Goal: Task Accomplishment & Management: Manage account settings

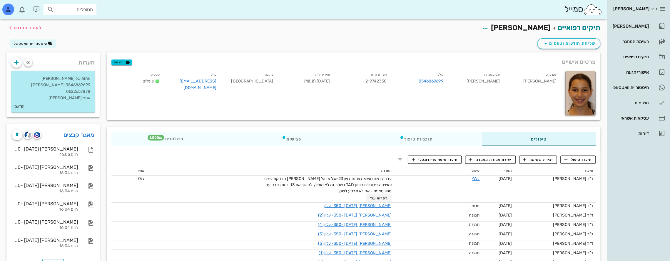
click at [73, 9] on input "מטופלים" at bounding box center [74, 10] width 38 height 8
type input "גרינש"
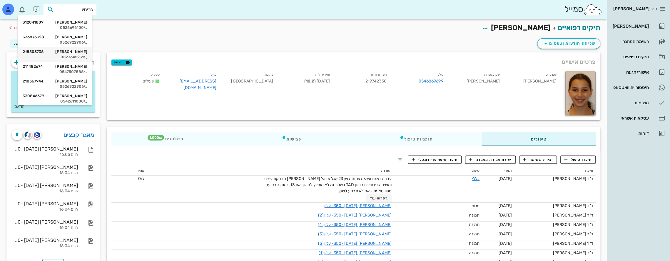
click at [77, 54] on div "[PERSON_NAME] 218503738" at bounding box center [55, 51] width 65 height 5
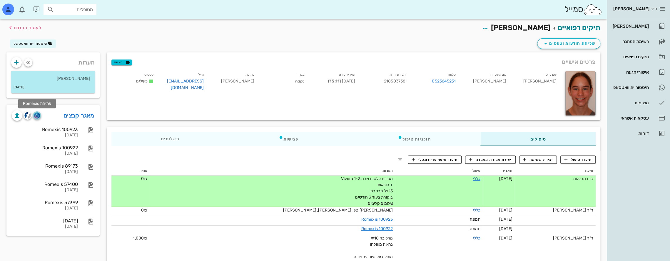
click at [37, 116] on img "button" at bounding box center [37, 115] width 6 height 6
click at [633, 25] on div "[PERSON_NAME]" at bounding box center [630, 26] width 37 height 5
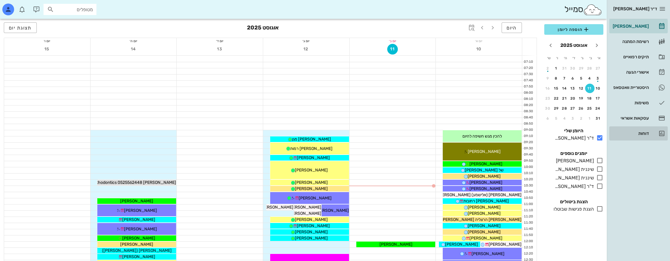
click at [642, 131] on div "דוחות" at bounding box center [630, 133] width 37 height 5
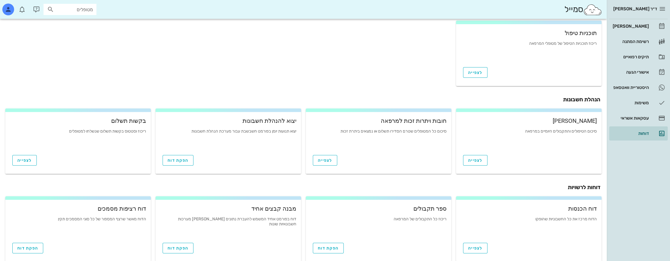
scroll to position [174, 0]
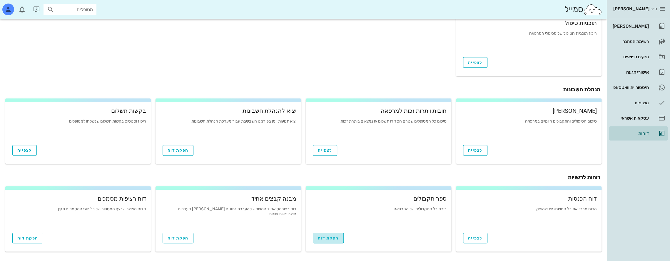
click at [337, 238] on span "הפקת דוח" at bounding box center [328, 237] width 21 height 5
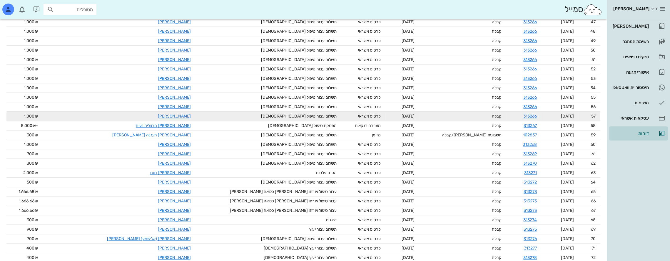
scroll to position [529, 0]
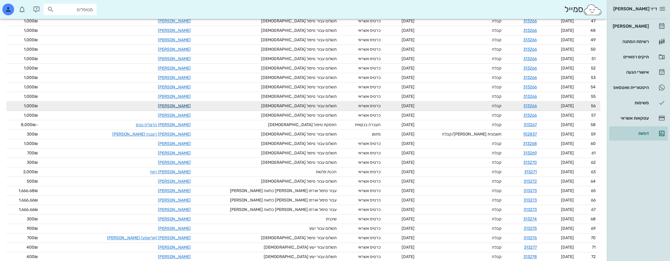
click at [158, 105] on link "[PERSON_NAME]" at bounding box center [174, 105] width 33 height 5
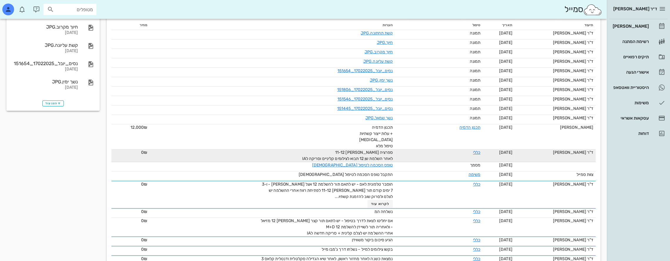
scroll to position [147, 0]
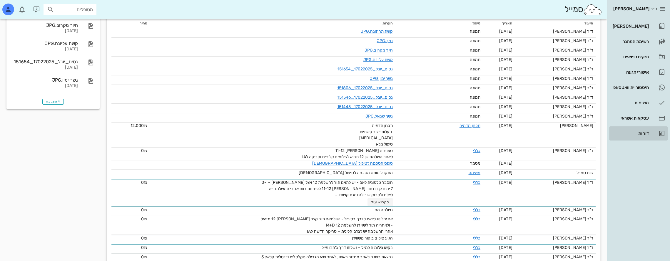
click at [646, 136] on div "דוחות" at bounding box center [630, 133] width 37 height 9
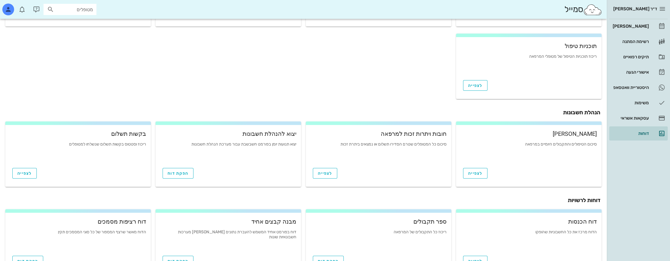
scroll to position [174, 0]
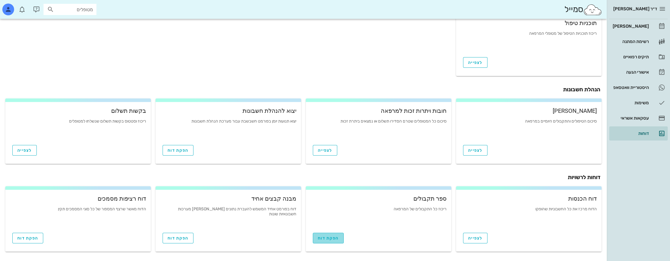
click at [333, 237] on span "הפקת דוח" at bounding box center [328, 237] width 21 height 5
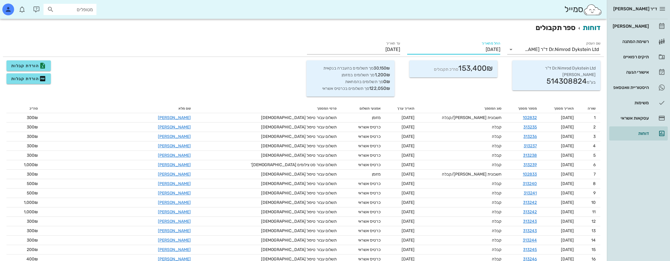
click at [480, 48] on input "[DATE]" at bounding box center [453, 49] width 93 height 9
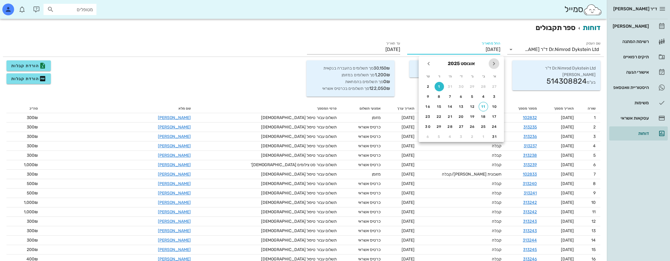
click at [494, 65] on icon "חודש שעבר" at bounding box center [494, 63] width 7 height 7
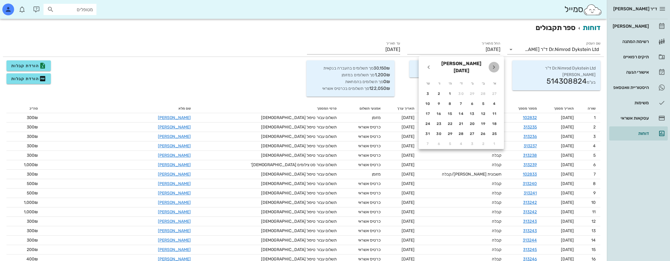
click at [494, 65] on icon "חודש שעבר" at bounding box center [494, 67] width 7 height 7
click at [494, 65] on icon "חודש שעבר" at bounding box center [494, 63] width 7 height 7
click at [460, 86] on div "1" at bounding box center [461, 86] width 9 height 4
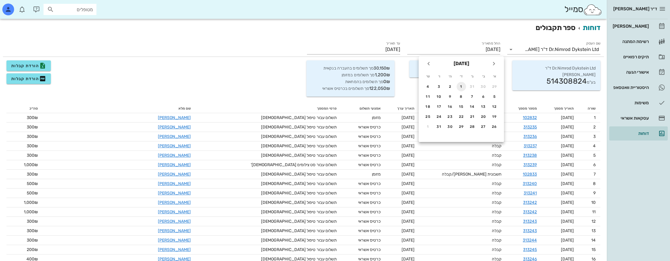
type input "[DATE]"
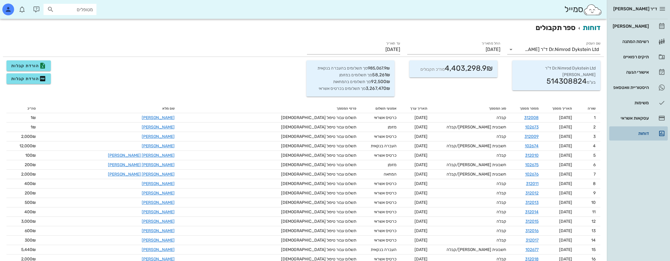
click at [641, 134] on div "דוחות" at bounding box center [630, 133] width 37 height 5
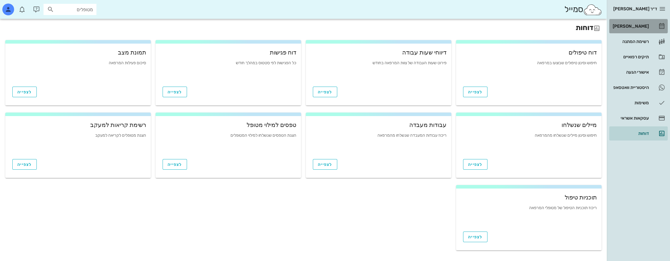
click at [641, 24] on div "[PERSON_NAME]" at bounding box center [630, 26] width 37 height 5
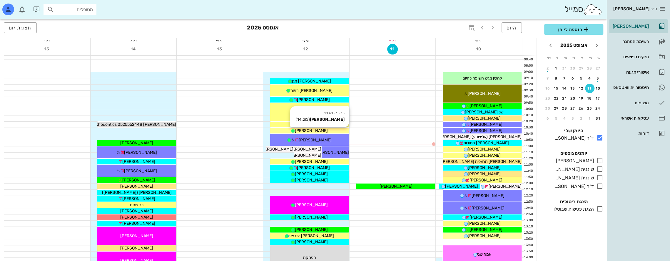
scroll to position [59, 0]
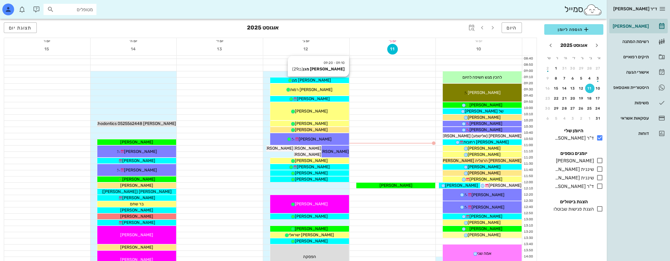
click at [323, 79] on div "[PERSON_NAME] מגן" at bounding box center [309, 80] width 79 height 6
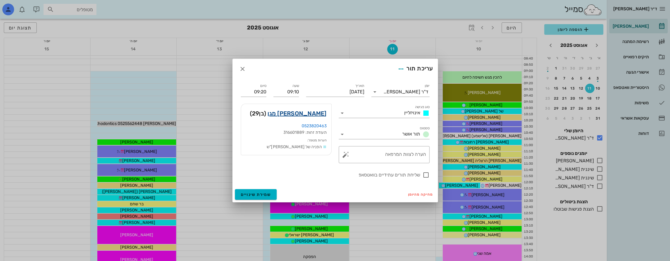
click at [314, 112] on link "[PERSON_NAME] מגן" at bounding box center [297, 113] width 59 height 9
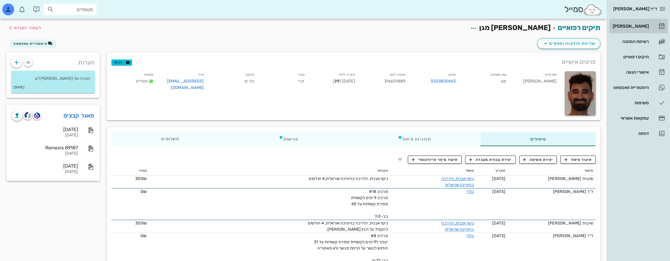
click at [642, 26] on div "[PERSON_NAME]" at bounding box center [630, 26] width 37 height 5
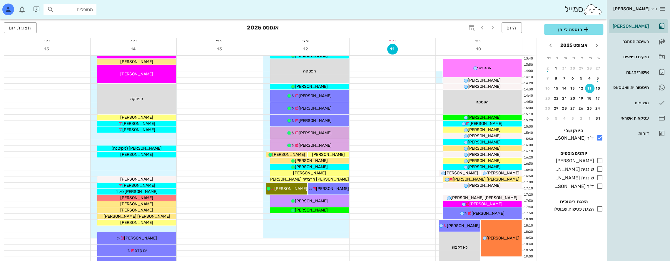
scroll to position [255, 0]
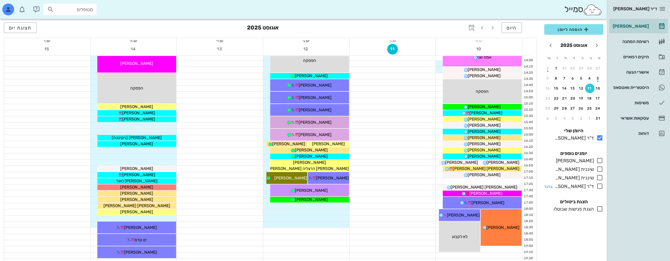
click at [601, 184] on icon at bounding box center [600, 185] width 7 height 7
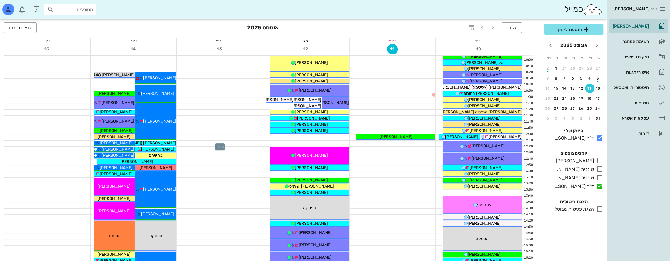
scroll to position [108, 0]
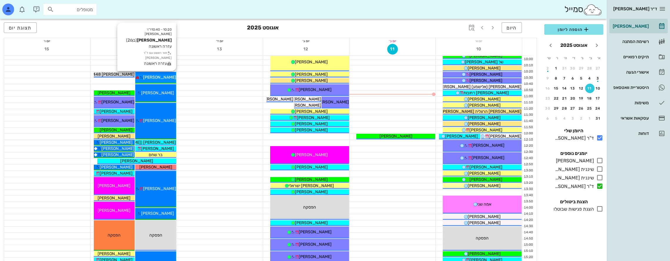
click at [155, 77] on span "[PERSON_NAME]" at bounding box center [159, 77] width 33 height 5
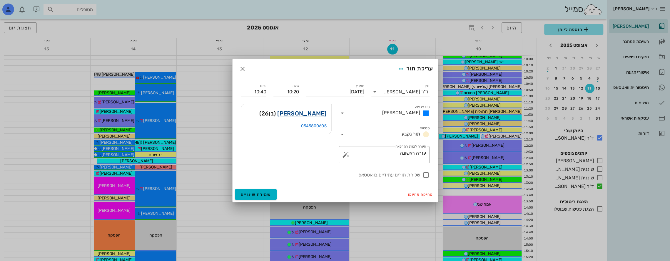
click at [315, 114] on link "[PERSON_NAME]" at bounding box center [301, 113] width 49 height 9
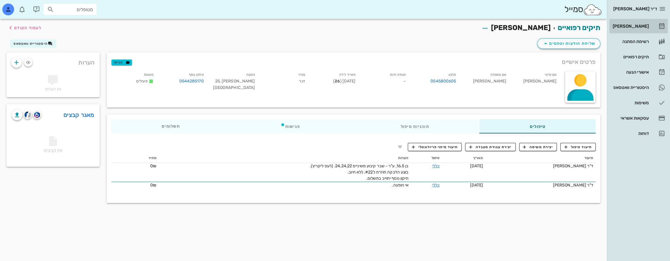
drag, startPoint x: 644, startPoint y: 25, endPoint x: 622, endPoint y: 31, distance: 22.7
click at [644, 25] on div "[PERSON_NAME]" at bounding box center [630, 26] width 37 height 5
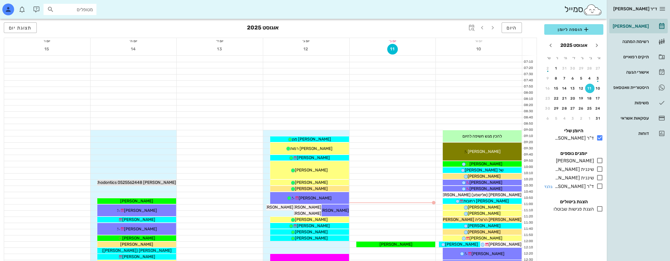
click at [601, 186] on icon at bounding box center [600, 185] width 7 height 7
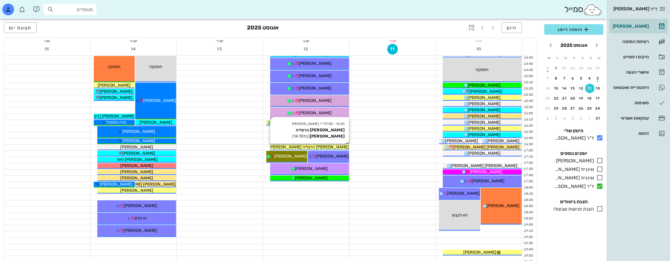
scroll to position [314, 0]
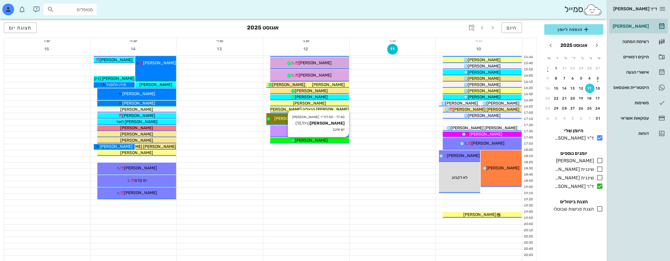
click at [288, 139] on div "[PERSON_NAME]" at bounding box center [309, 140] width 79 height 6
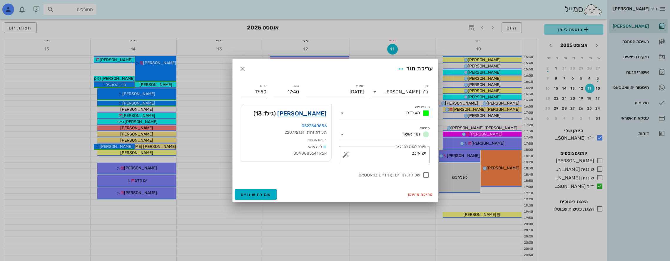
click at [319, 111] on link "[PERSON_NAME]" at bounding box center [301, 113] width 49 height 9
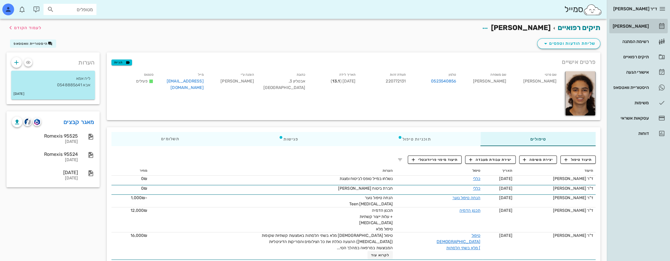
click at [644, 25] on div "[PERSON_NAME]" at bounding box center [630, 26] width 37 height 5
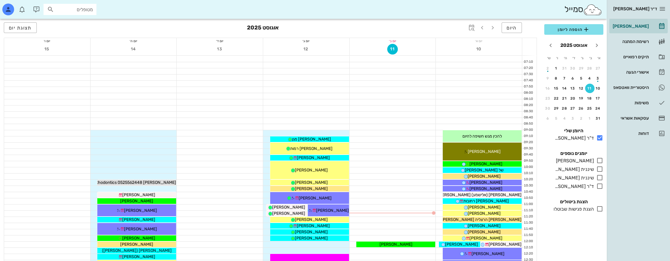
click at [77, 10] on input "מטופלים" at bounding box center [74, 10] width 38 height 8
type input "מגן מ"
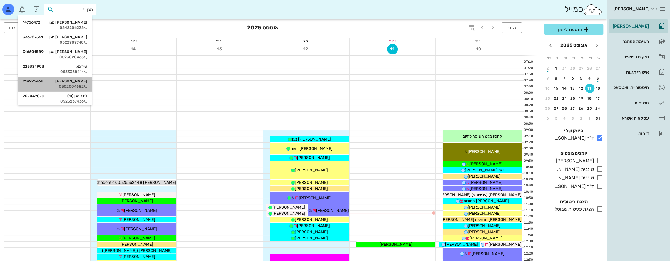
click at [85, 83] on div "[PERSON_NAME] מגן 219925468" at bounding box center [55, 81] width 65 height 5
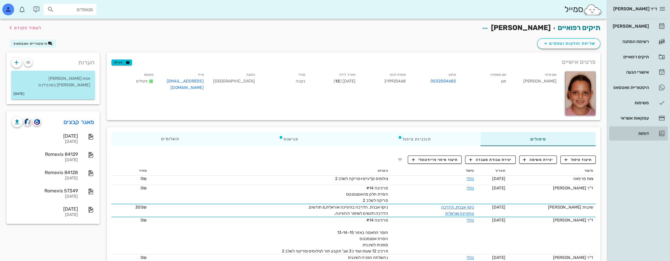
click at [639, 133] on div "דוחות" at bounding box center [630, 133] width 37 height 5
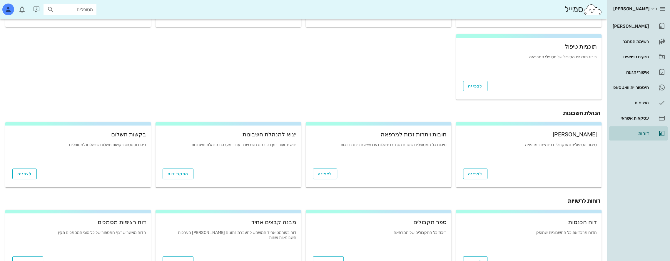
scroll to position [174, 0]
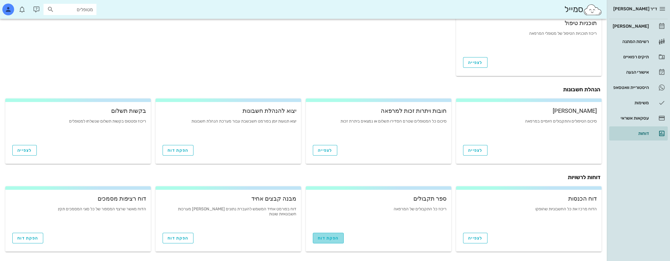
click at [336, 237] on span "הפקת דוח" at bounding box center [328, 237] width 21 height 5
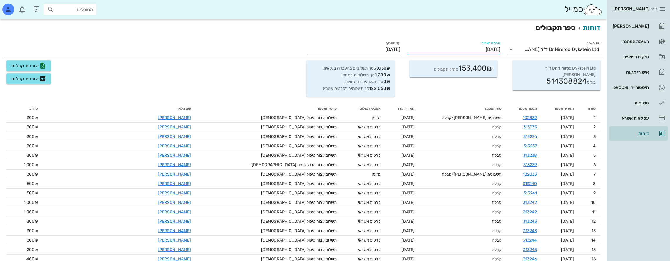
click at [482, 51] on input "[DATE]" at bounding box center [453, 49] width 93 height 9
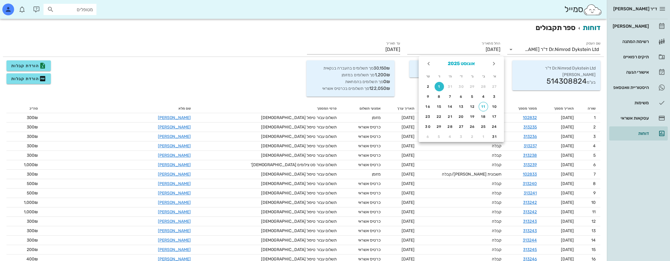
click at [460, 62] on button "אוגוסט 2025" at bounding box center [462, 64] width 32 height 12
click at [494, 64] on icon "שנה שעברה" at bounding box center [494, 63] width 7 height 7
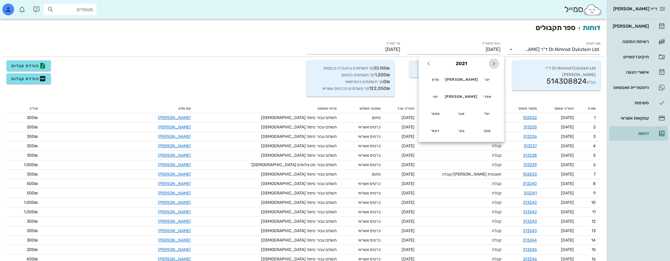
click at [494, 64] on icon "שנה שעברה" at bounding box center [494, 63] width 7 height 7
click at [495, 63] on icon "שנה שעברה" at bounding box center [494, 63] width 7 height 7
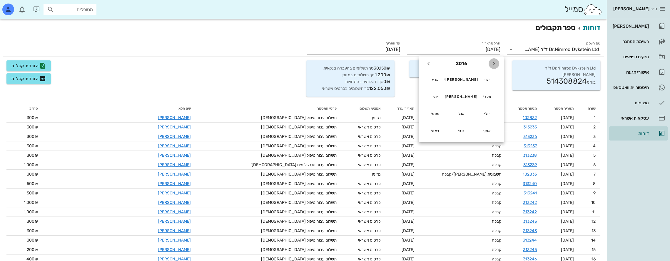
click at [495, 63] on icon "שנה שעברה" at bounding box center [494, 63] width 7 height 7
click at [435, 80] on div "מרץ" at bounding box center [436, 79] width 16 height 4
click at [494, 86] on div "1" at bounding box center [494, 86] width 9 height 4
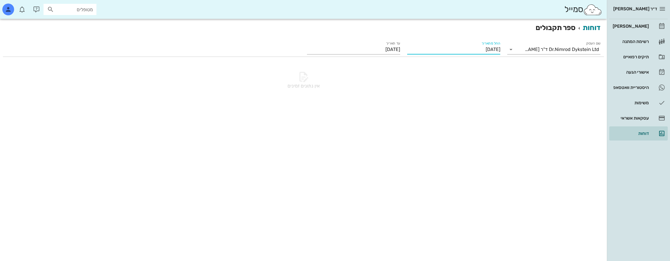
click at [428, 47] on input "[DATE]" at bounding box center [453, 49] width 93 height 9
click at [461, 47] on input "[DATE]" at bounding box center [453, 49] width 93 height 9
click at [485, 50] on input "[DATE]" at bounding box center [453, 49] width 93 height 9
click at [426, 61] on icon "חודש הבא" at bounding box center [428, 63] width 7 height 7
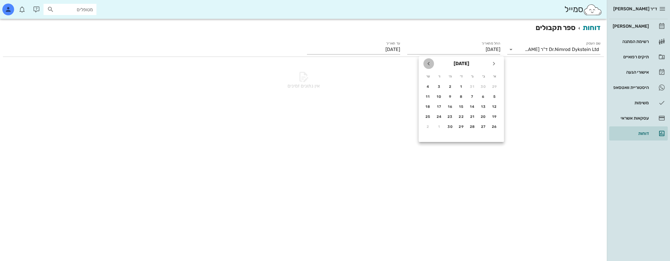
click at [426, 61] on icon "חודש הבא" at bounding box center [428, 63] width 7 height 7
click at [426, 64] on icon "חודש הבא" at bounding box center [428, 67] width 7 height 7
click at [426, 61] on icon "חודש הבא" at bounding box center [428, 63] width 7 height 7
click at [430, 63] on icon "חודש הבא" at bounding box center [428, 63] width 7 height 7
click at [473, 106] on div "11" at bounding box center [472, 106] width 9 height 4
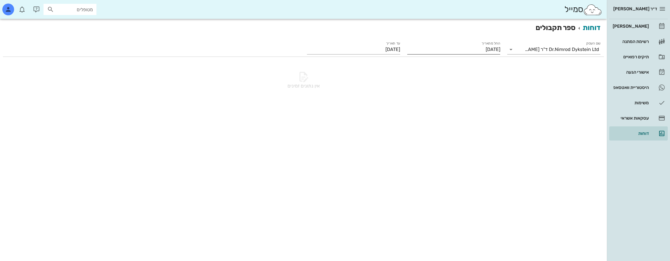
click at [484, 53] on input "[DATE]" at bounding box center [453, 49] width 93 height 9
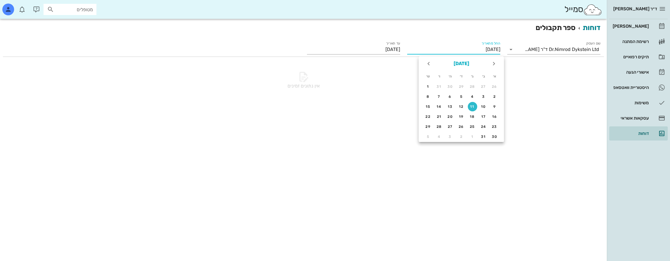
click at [459, 61] on button "[DATE]" at bounding box center [461, 64] width 20 height 12
click at [429, 62] on icon "שנה הבאה" at bounding box center [428, 63] width 7 height 7
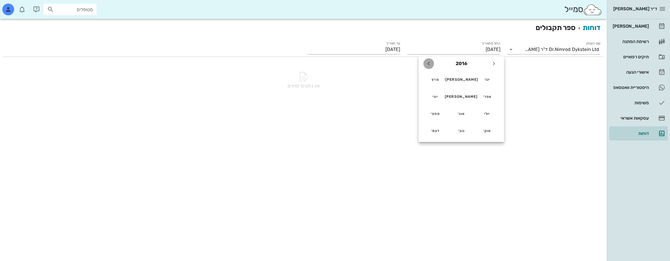
click at [429, 62] on icon "שנה הבאה" at bounding box center [428, 63] width 7 height 7
click at [461, 114] on div "אוג׳" at bounding box center [462, 113] width 16 height 4
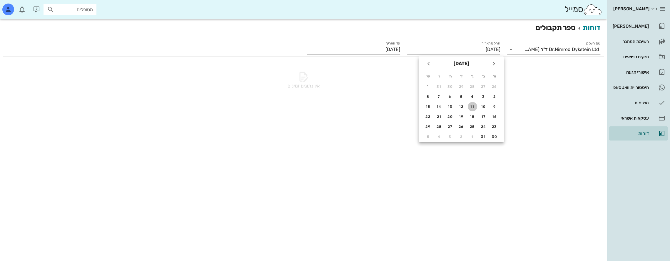
click at [470, 104] on button "11" at bounding box center [472, 106] width 9 height 9
type input "[DATE]"
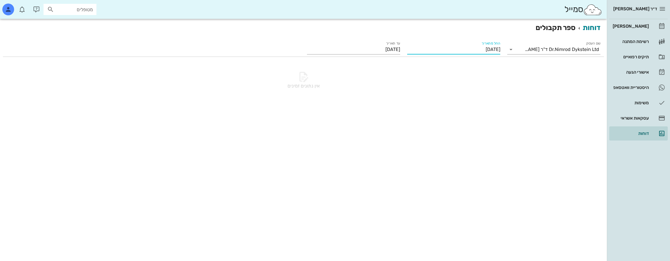
click at [460, 50] on input "[DATE]" at bounding box center [453, 49] width 93 height 9
click at [467, 48] on input "[DATE]" at bounding box center [453, 49] width 93 height 9
click at [645, 124] on link "עסקאות אשראי" at bounding box center [638, 118] width 59 height 14
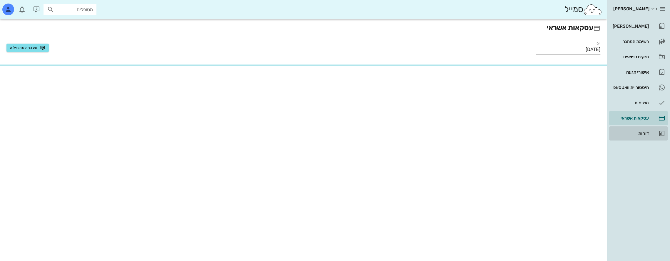
click at [644, 129] on div "דוחות" at bounding box center [630, 133] width 37 height 9
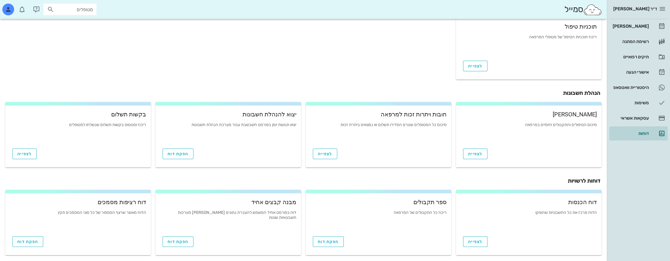
scroll to position [174, 0]
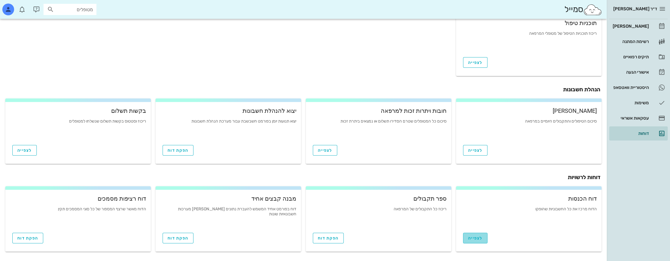
click at [479, 239] on span "לצפייה" at bounding box center [475, 237] width 14 height 5
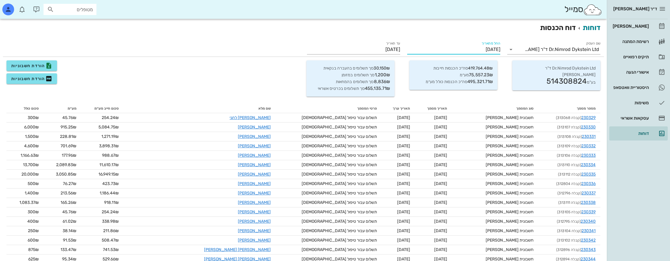
click at [463, 49] on input "[DATE]" at bounding box center [453, 49] width 93 height 9
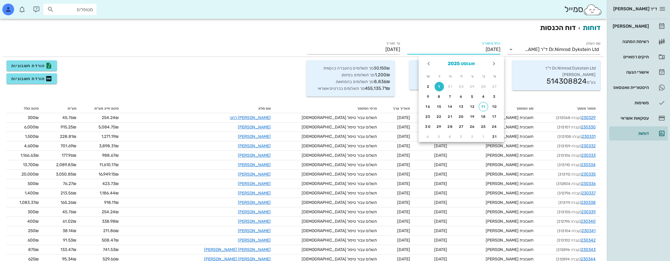
click at [476, 61] on button "אוגוסט 2025" at bounding box center [462, 64] width 32 height 12
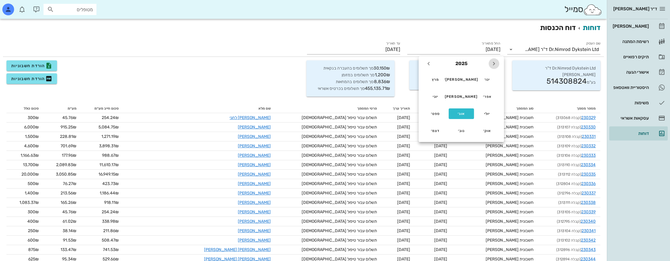
click at [494, 65] on icon "שנה שעברה" at bounding box center [494, 63] width 7 height 7
click at [495, 63] on icon "שנה שעברה" at bounding box center [494, 63] width 7 height 7
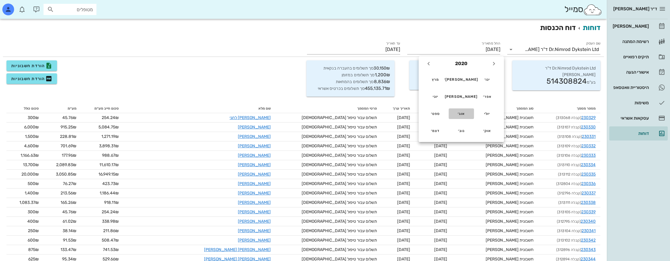
click at [461, 114] on div "אוג׳" at bounding box center [462, 113] width 16 height 4
click at [472, 106] on div "11" at bounding box center [472, 106] width 9 height 4
type input "[DATE]"
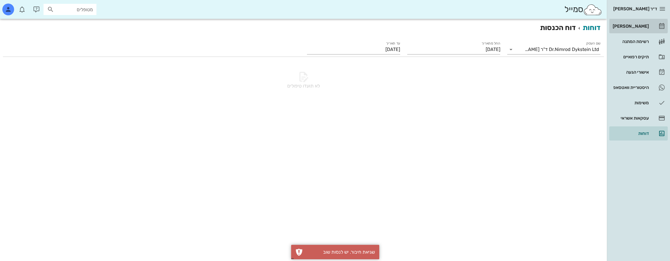
click at [644, 23] on div "[PERSON_NAME]" at bounding box center [630, 25] width 37 height 9
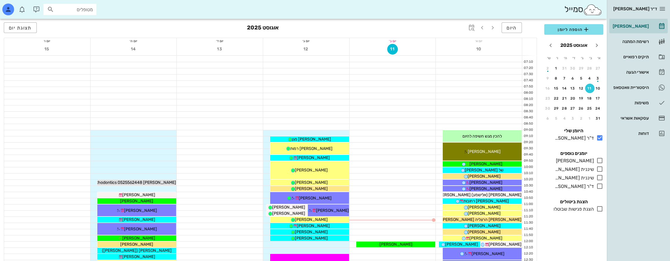
click at [64, 10] on input "מטופלים" at bounding box center [74, 10] width 38 height 8
type input "c"
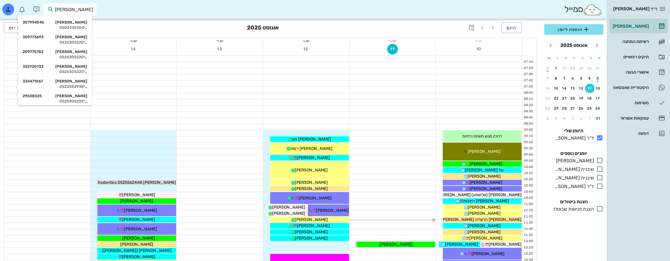
click at [88, 9] on input "[PERSON_NAME]" at bounding box center [74, 10] width 38 height 8
type input "[PERSON_NAME]"
click at [83, 25] on div "[PERSON_NAME] 220305098 0523694619" at bounding box center [55, 25] width 65 height 15
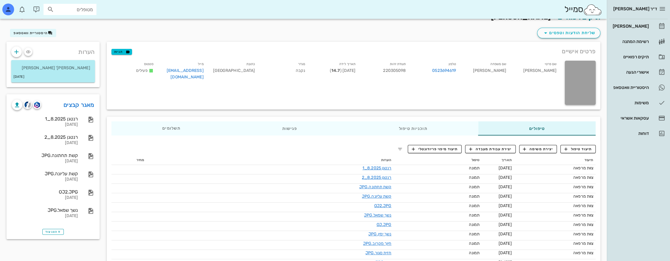
scroll to position [7, 0]
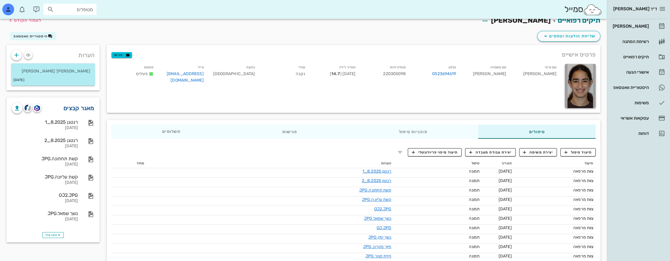
click at [82, 112] on link "מאגר קבצים" at bounding box center [79, 107] width 31 height 9
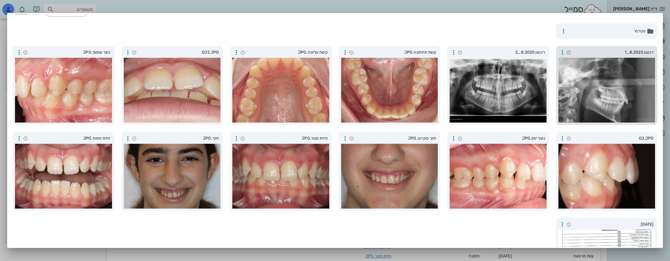
scroll to position [29, 0]
click at [615, 96] on div at bounding box center [607, 90] width 97 height 65
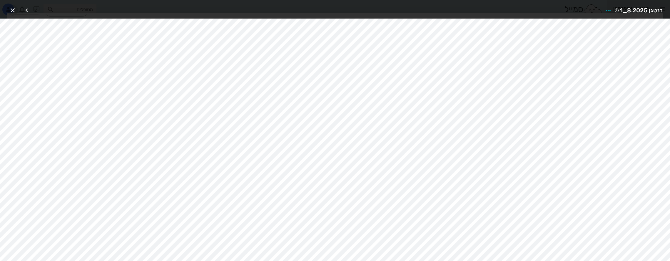
click at [13, 9] on icon "button" at bounding box center [12, 10] width 7 height 7
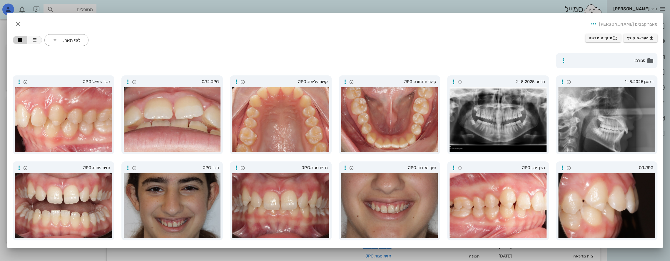
scroll to position [0, 0]
click at [21, 20] on icon "button" at bounding box center [17, 23] width 7 height 7
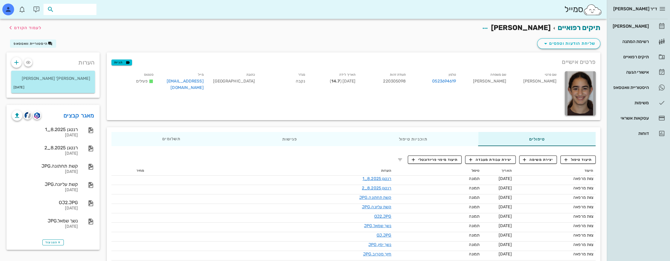
click at [78, 11] on input "text" at bounding box center [74, 10] width 38 height 8
drag, startPoint x: 79, startPoint y: 7, endPoint x: 204, endPoint y: 8, distance: 125.6
click at [205, 8] on div "[PERSON_NAME]" at bounding box center [303, 9] width 607 height 19
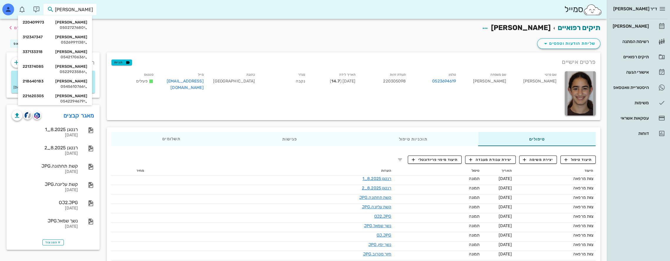
type input "[PERSON_NAME]"
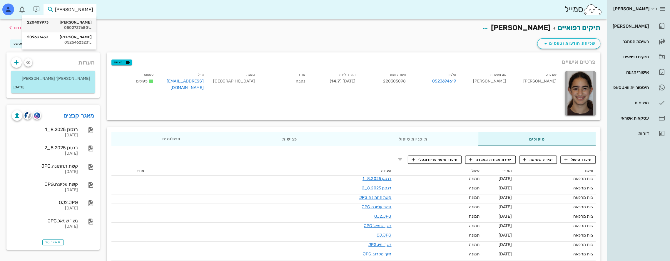
click at [79, 22] on div "[PERSON_NAME] 220409973" at bounding box center [59, 22] width 65 height 5
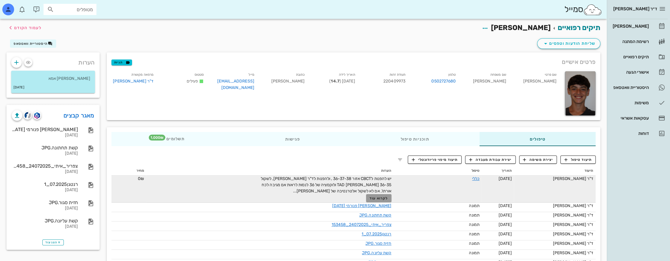
click at [387, 197] on span "לקרוא עוד" at bounding box center [379, 198] width 18 height 4
click at [472, 178] on link "כללי" at bounding box center [475, 178] width 7 height 5
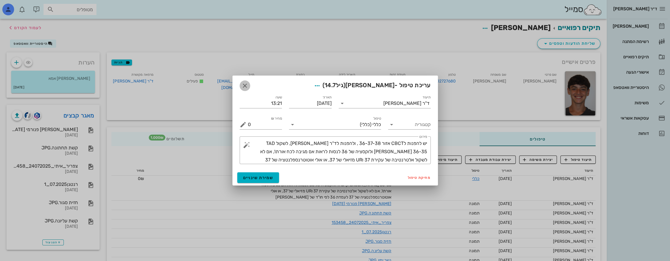
click at [246, 85] on icon "button" at bounding box center [244, 85] width 7 height 7
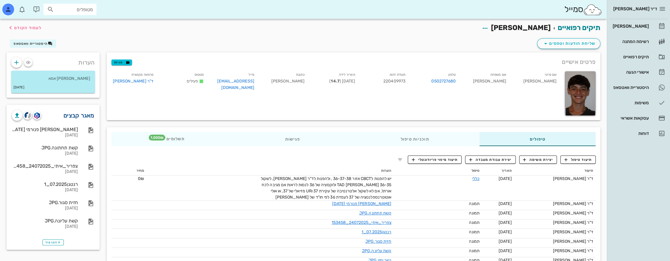
click at [80, 113] on link "מאגר קבצים" at bounding box center [79, 115] width 31 height 9
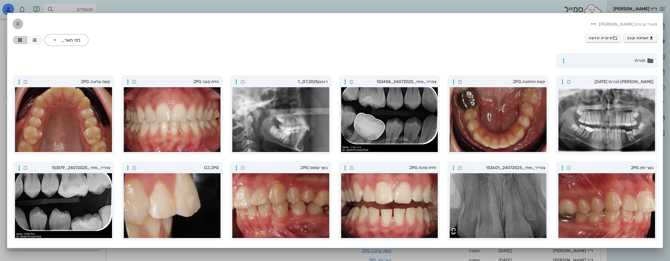
click at [21, 21] on icon "button" at bounding box center [17, 23] width 7 height 7
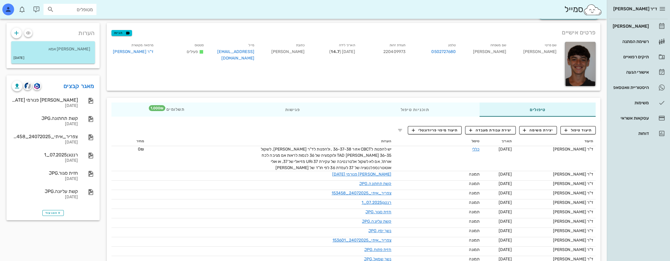
scroll to position [29, 0]
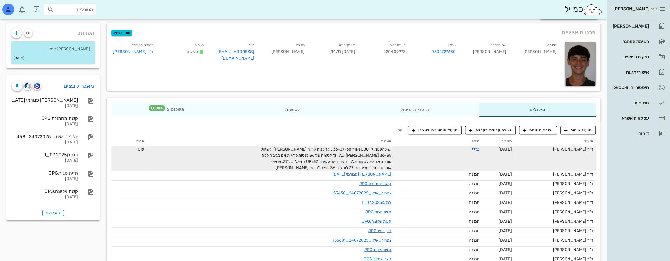
click at [472, 147] on link "כללי" at bounding box center [475, 148] width 7 height 5
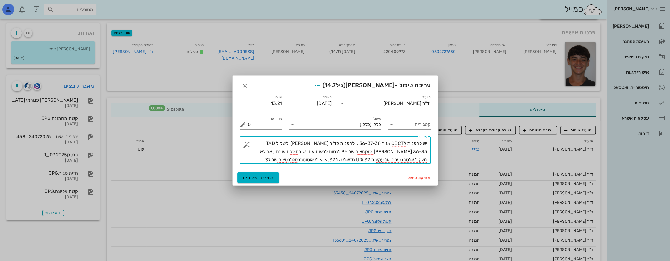
drag, startPoint x: 314, startPoint y: 143, endPoint x: 337, endPoint y: 144, distance: 23.0
click at [337, 144] on textarea "יש להפנות לCBCT אזור 36-37-38 , ולהפנות לד"ר [PERSON_NAME], לשקול TAD [PERSON_N…" at bounding box center [337, 151] width 179 height 25
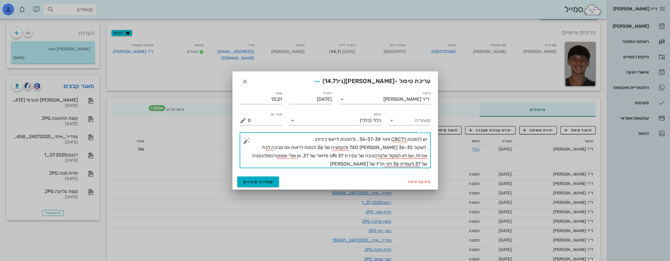
drag, startPoint x: 385, startPoint y: 163, endPoint x: 402, endPoint y: 164, distance: 17.7
click at [402, 164] on textarea "יש להפנות לCBCT אזור 36-37-38 , ולהפנות לייעוץ כירורג . לשקול TAD [PERSON_NAME]…" at bounding box center [337, 151] width 179 height 33
click at [371, 165] on textarea "יש להפנות לCBCT אזור 36-37-38 , ולהפנות לייעוץ כירורג . לשקול TAD [PERSON_NAME]…" at bounding box center [337, 151] width 179 height 33
type textarea "יש להפנות לCBCT אזור 36-37-38 , ולהפנות לייעוץ כירורג . לשקול TAD [PERSON_NAME]…"
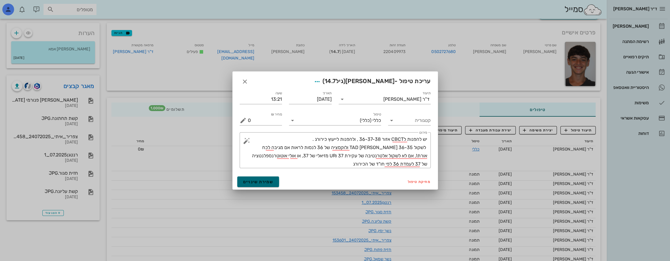
click at [262, 180] on span "שמירת שינויים" at bounding box center [258, 181] width 30 height 5
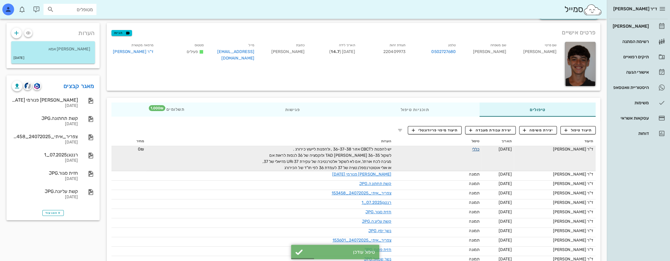
click at [472, 149] on link "כללי" at bounding box center [475, 148] width 7 height 5
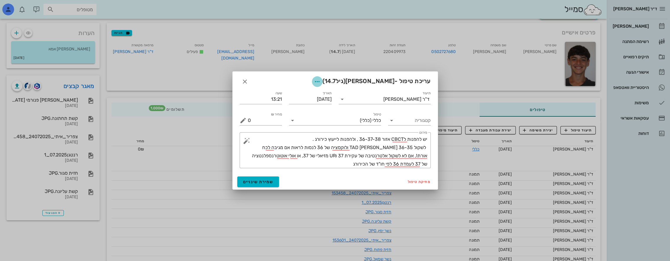
click at [321, 80] on icon "button" at bounding box center [317, 81] width 7 height 7
click at [317, 96] on div "שמירה והפקת מכתב" at bounding box center [315, 96] width 40 height 6
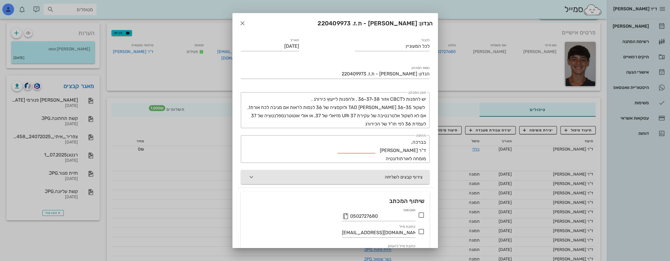
click at [255, 177] on icon "button" at bounding box center [251, 176] width 7 height 7
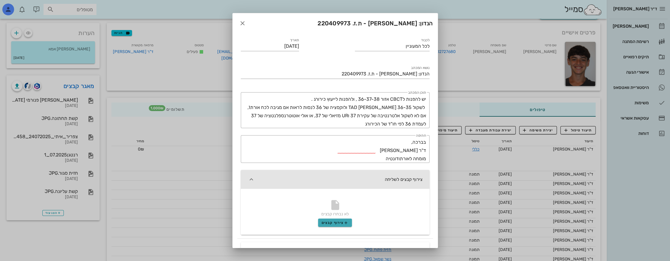
click at [336, 223] on span "צירוף קבצים" at bounding box center [335, 222] width 27 height 5
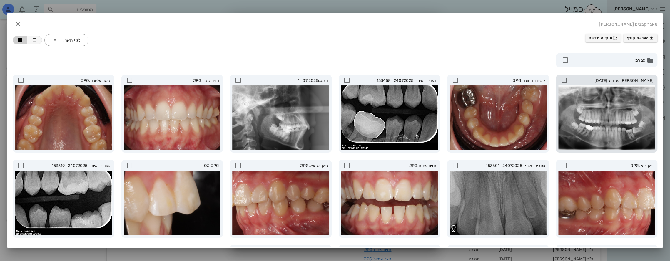
click at [601, 119] on div at bounding box center [607, 117] width 97 height 65
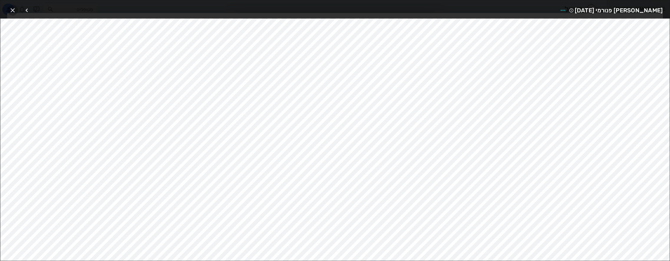
click at [13, 7] on icon "button" at bounding box center [12, 10] width 7 height 7
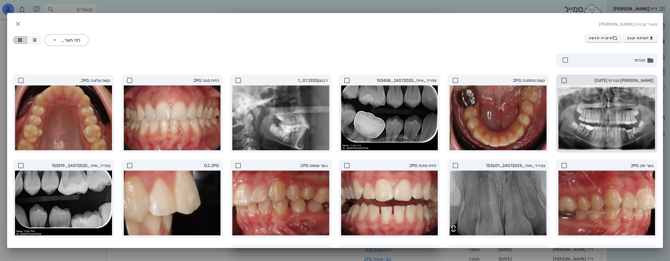
click at [565, 79] on icon at bounding box center [564, 80] width 7 height 7
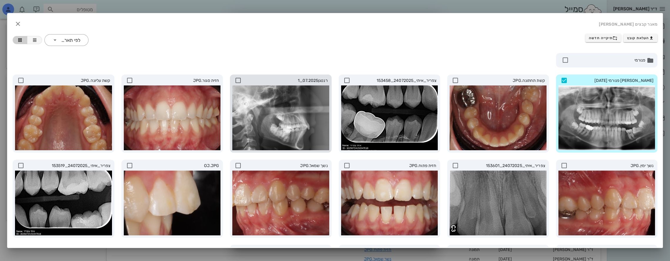
click at [241, 78] on icon at bounding box center [238, 80] width 7 height 7
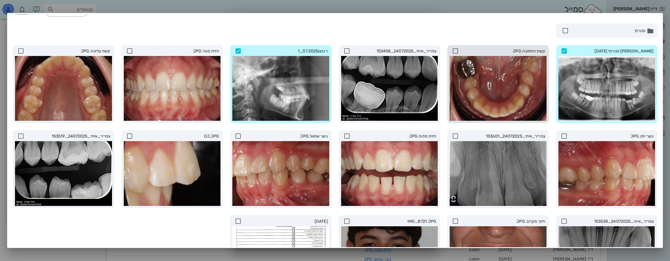
click at [458, 49] on icon at bounding box center [455, 50] width 7 height 7
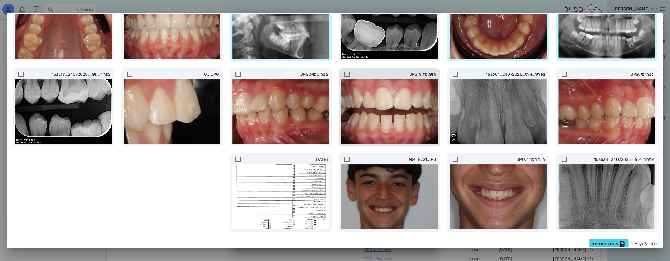
scroll to position [65, 0]
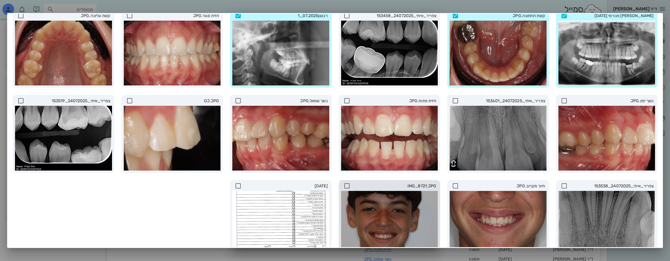
click at [349, 184] on icon at bounding box center [347, 185] width 7 height 7
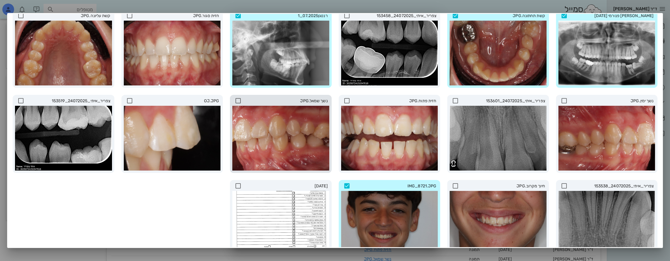
click at [242, 99] on icon at bounding box center [238, 100] width 7 height 7
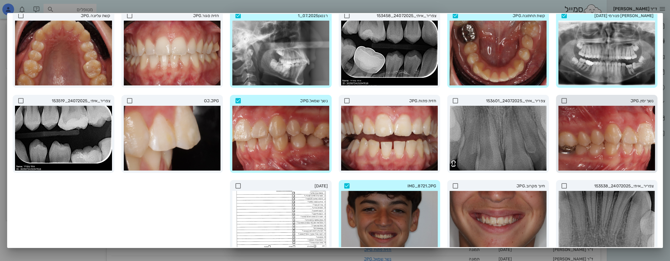
click at [564, 99] on icon at bounding box center [564, 100] width 7 height 7
click at [132, 16] on icon at bounding box center [129, 15] width 7 height 7
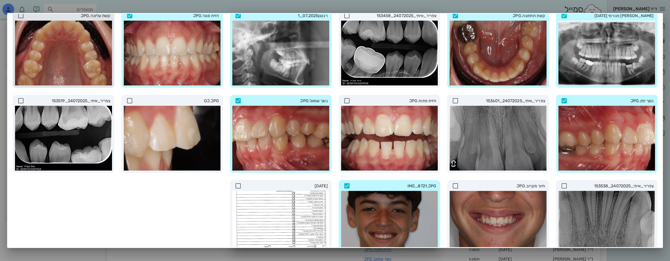
click at [24, 14] on icon at bounding box center [20, 15] width 7 height 7
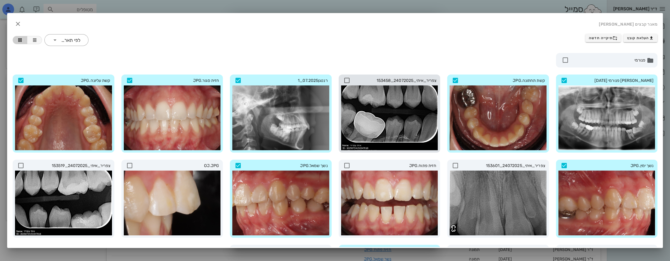
scroll to position [29, 0]
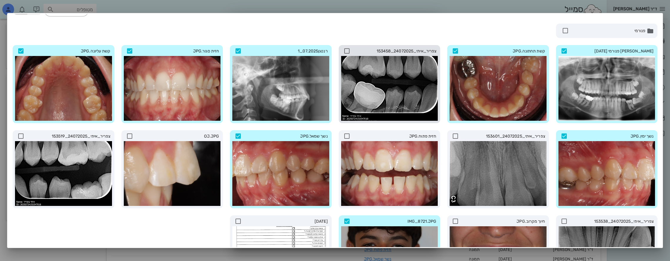
click at [348, 49] on icon at bounding box center [347, 50] width 7 height 7
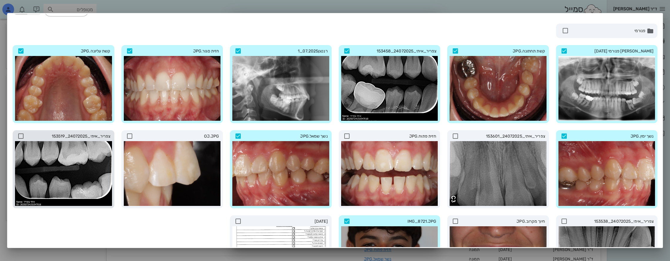
click at [24, 134] on icon at bounding box center [20, 135] width 7 height 7
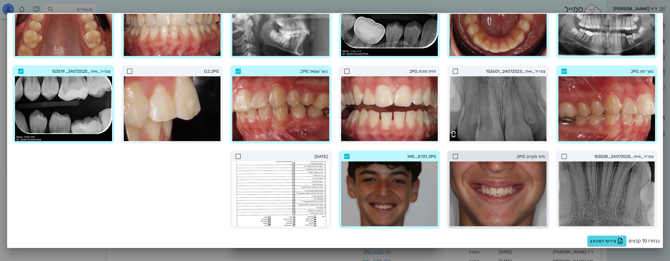
scroll to position [88, 0]
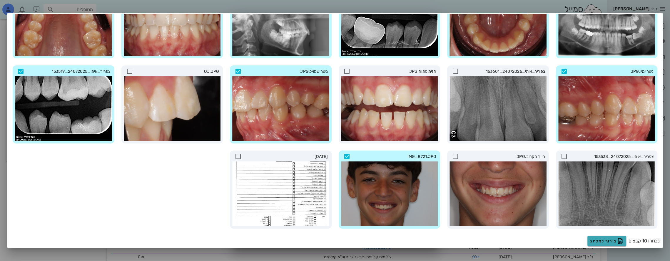
click at [604, 239] on span "צירוף למכתב" at bounding box center [607, 240] width 34 height 7
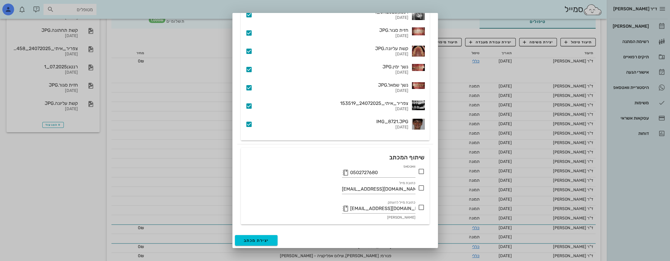
scroll to position [118, 0]
drag, startPoint x: 394, startPoint y: 189, endPoint x: 250, endPoint y: 195, distance: 144.2
checkbox input "true"
type input "D"
type input "ב"
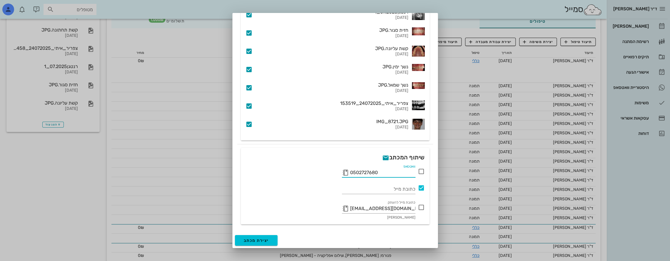
drag, startPoint x: 370, startPoint y: 172, endPoint x: 249, endPoint y: 167, distance: 121.3
click at [249, 167] on div "וואטסאפ 0502727680" at bounding box center [335, 170] width 186 height 15
click at [380, 174] on input "וואטסאפ" at bounding box center [382, 172] width 65 height 9
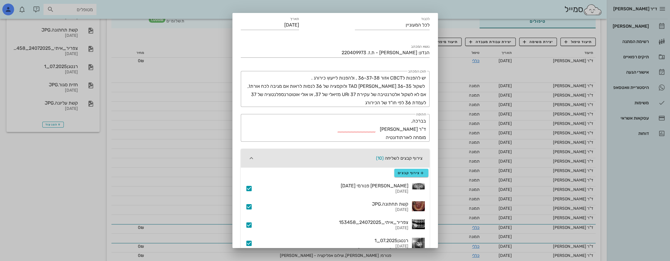
scroll to position [14, 0]
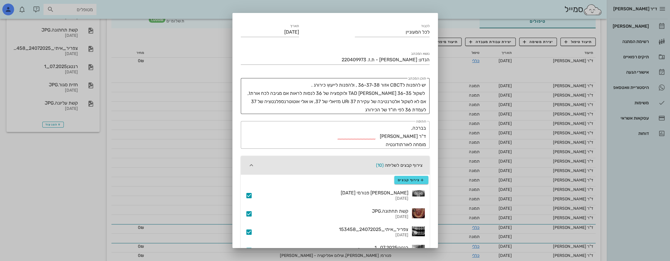
type input "0547593979"
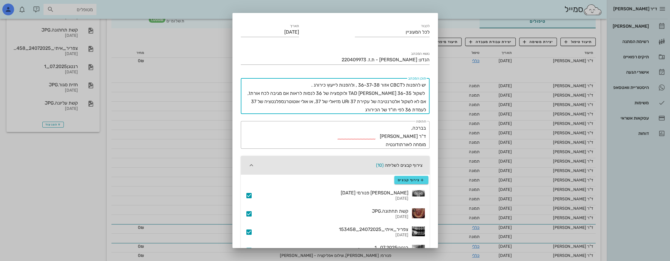
drag, startPoint x: 406, startPoint y: 85, endPoint x: 451, endPoint y: 88, distance: 44.6
click at [450, 87] on div "ד״ר [PERSON_NAME] [PERSON_NAME] רשימת המתנה תיקים רפואיים אישורי הגעה היסטוריית…" at bounding box center [335, 111] width 670 height 458
click at [323, 84] on textarea "מופנה לCBCT אזור 36-37-38 , ולהפנות לייעוץ כירורג . לשקול TAD [PERSON_NAME] 36-…" at bounding box center [334, 97] width 184 height 33
click at [312, 86] on textarea "מופנה לCBCT אזור 36-37-38 , ולהפנות לייעוץ כירורג . לשקול TAD [PERSON_NAME] 36-…" at bounding box center [334, 97] width 184 height 33
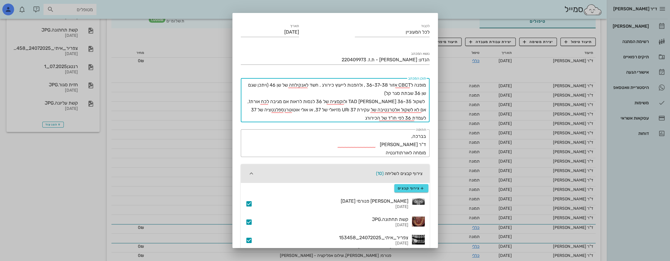
drag, startPoint x: 348, startPoint y: 84, endPoint x: 363, endPoint y: 86, distance: 14.8
click at [363, 86] on textarea "מופנה לCBCT אזור 36-37-38 , ולהפנות לייעוץ כירורג . חשד לאנקילוזה של שן 46 (וית…" at bounding box center [334, 101] width 184 height 41
click at [326, 85] on textarea "מופנה לCBCT אזור 36-37-38 , ומופנה לייעוץ כירורג . חשד לאנקילוזה של שן 46 (ויתכ…" at bounding box center [334, 101] width 184 height 41
click at [306, 85] on textarea "מופנה לCBCT אזור 36-37-38 , ומופנה לייעוץ כירורג פה ולסת . חשד לאנקילוזה של שן …" at bounding box center [334, 101] width 184 height 41
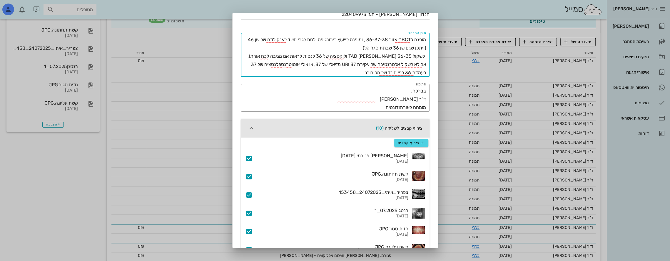
scroll to position [44, 0]
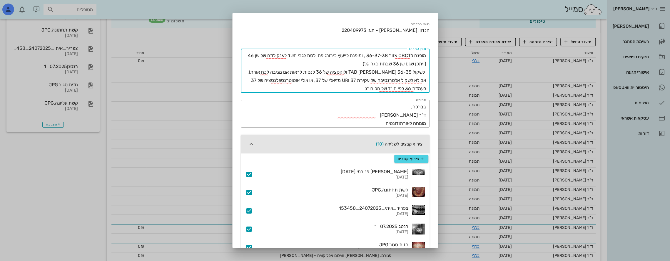
click at [422, 63] on textarea "מופנה לCBCT אזור 36-37-38 , ומופנה לייעוץ כירורג פה ולסת לגבי חשד לאנקילוזה של …" at bounding box center [334, 71] width 184 height 41
drag, startPoint x: 386, startPoint y: 64, endPoint x: 390, endPoint y: 64, distance: 3.5
click at [390, 64] on textarea "מופנה לCBCT אזור 36-37-38 , ומופנה לייעוץ כירורג פה ולסת לגבי חשד לאנקילוזה של …" at bounding box center [334, 71] width 184 height 41
click at [424, 71] on textarea "מופנה לCBCT אזור 36-37-38 , ומופנה לייעוץ כירורג פה ולסת לגבי חשד לאנקילוזה של …" at bounding box center [334, 71] width 184 height 41
click at [402, 72] on textarea "מופנה לCBCT אזור 36-37-38 , ומופנה לייעוץ כירורג פה ולסת לגבי חשד לאנקילוזה של …" at bounding box center [334, 71] width 184 height 41
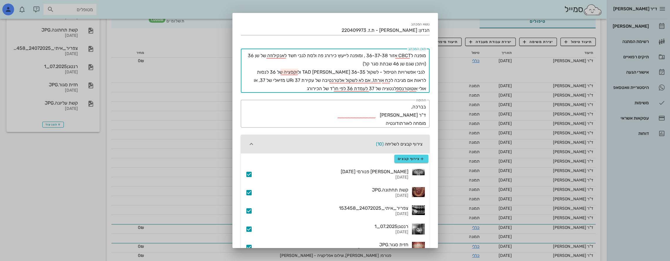
click at [334, 73] on textarea "מופנה לCBCT אזור 36-37-38 , ומופנה לייעוץ כירורג פה ולסת לגבי חשד לאנקילוזה של …" at bounding box center [334, 71] width 184 height 41
click at [361, 59] on textarea "מופנה לCBCT אזור 36-37-38 , ומופנה לייעוץ כירורג פה ולסת לגבי חשד לאנקילוזה של …" at bounding box center [334, 71] width 184 height 41
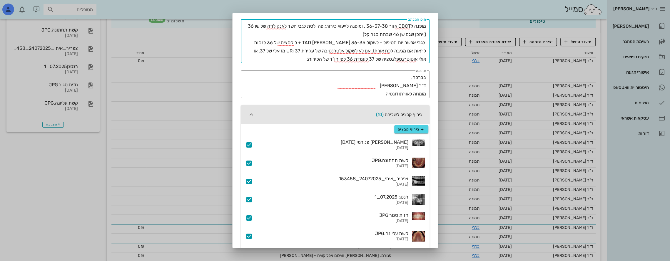
scroll to position [73, 0]
click at [293, 50] on textarea "מופנה לCBCT אזור 36-37-38 , ומופנה לייעוץ כירורג פה ולסת לגבי חשד לאנקילוזה של …" at bounding box center [334, 42] width 184 height 41
drag, startPoint x: 286, startPoint y: 51, endPoint x: 290, endPoint y: 53, distance: 4.9
click at [290, 53] on textarea "מופנה לCBCT אזור 36-37-38 , ומופנה לייעוץ כירורג פה ולסת לגבי חשד לאנקילוזה של …" at bounding box center [334, 42] width 184 height 41
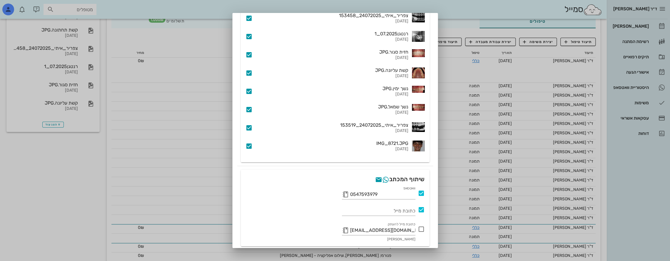
scroll to position [258, 0]
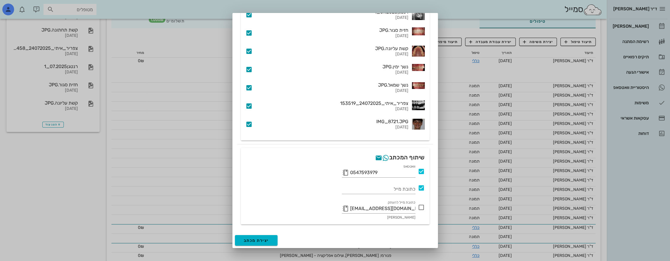
type textarea "מופנה לCBCT אזור 36-37-38 , ומופנה לייעוץ כירורג פה ולסת לגבי חשד לאנקילוזה של …"
click at [262, 239] on span "יצירת מכתב" at bounding box center [256, 240] width 25 height 5
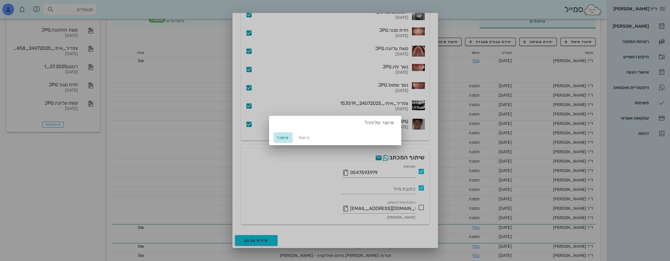
click at [282, 137] on span "אישור" at bounding box center [283, 137] width 14 height 5
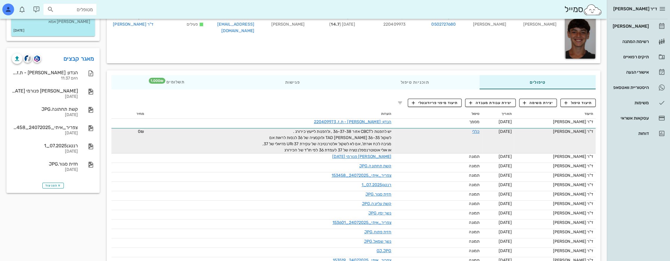
scroll to position [0, 0]
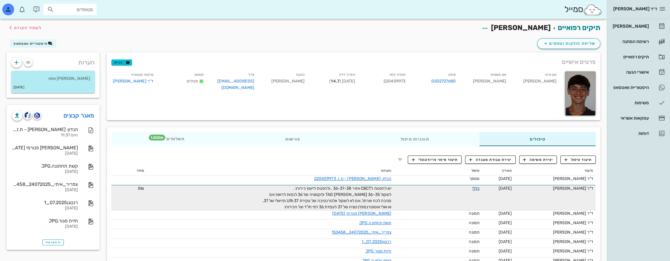
click at [472, 186] on link "כללי" at bounding box center [475, 188] width 7 height 5
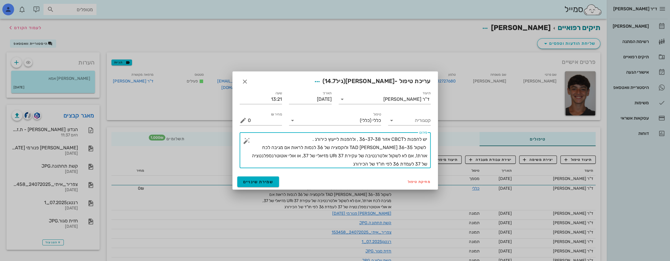
drag, startPoint x: 407, startPoint y: 139, endPoint x: 446, endPoint y: 144, distance: 39.4
click at [446, 143] on div "ד״ר [PERSON_NAME] [PERSON_NAME] רשימת המתנה תיקים רפואיים אישורי הגעה היסטוריית…" at bounding box center [335, 234] width 670 height 468
click at [404, 141] on textarea "יש להפנות לCBCT אזור 36-37-38 , ולהפנות לייעוץ כירורג . לשקול TAD [PERSON_NAME]…" at bounding box center [337, 151] width 179 height 33
drag, startPoint x: 407, startPoint y: 139, endPoint x: 433, endPoint y: 140, distance: 25.6
click at [433, 140] on div "​ פירוט יש להפנות לCBCT אזור 36-37-38 , ולהפנות לייעוץ כירורג . לשקול TAD [PERS…" at bounding box center [335, 150] width 198 height 43
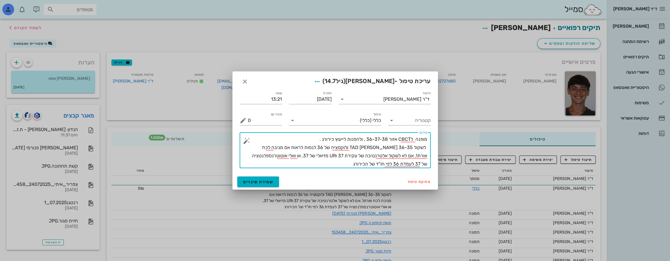
drag, startPoint x: 361, startPoint y: 138, endPoint x: 349, endPoint y: 141, distance: 11.4
click at [349, 141] on textarea "מופנה לCBCT אזור 36-37-38 , ולהפנות לייעוץ כירורג . לשקול TAD [PERSON_NAME] 36-…" at bounding box center [337, 151] width 179 height 33
click at [323, 139] on textarea "מופנה לCBCT אזור 36-37-38 , ולהפנות לייעוץ כירורג . לשקול TAD [PERSON_NAME] 36-…" at bounding box center [337, 151] width 179 height 33
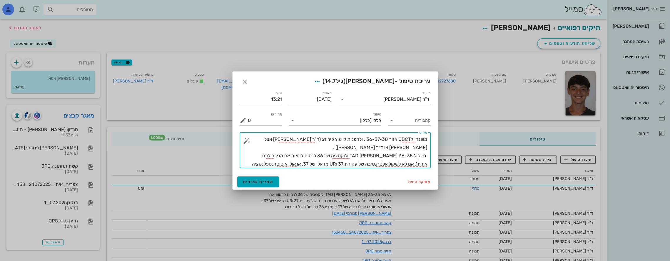
type textarea "מופנה לCBCT אזור 36-37-38 , ולהפנות לייעוץ כירורג (ד"ר [PERSON_NAME] אצל [PERSO…"
click at [250, 179] on span "שמירת שינויים" at bounding box center [258, 181] width 30 height 5
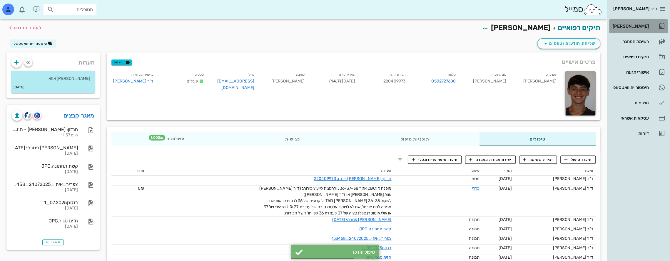
click at [644, 23] on div "[PERSON_NAME]" at bounding box center [630, 25] width 37 height 9
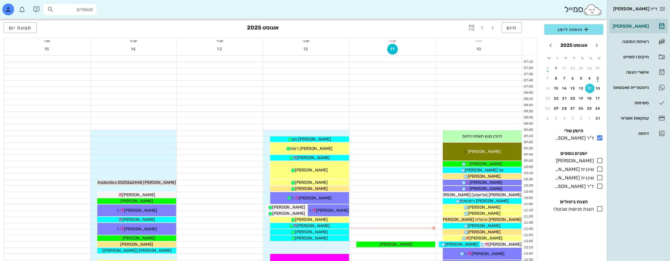
click at [84, 10] on input "מטופלים" at bounding box center [74, 10] width 38 height 8
type input "ק"
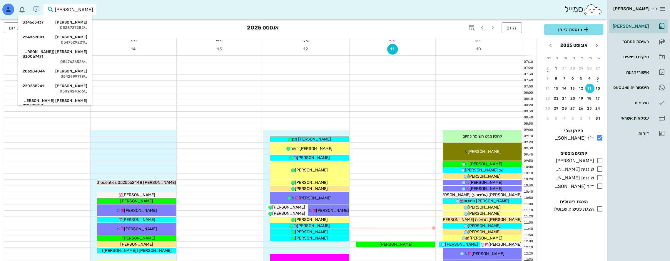
type input "[PERSON_NAME]"
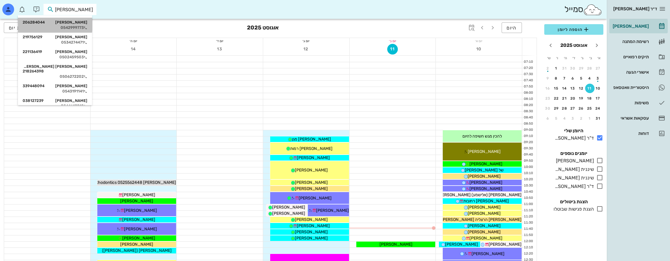
click at [84, 23] on div "[PERSON_NAME] 206284044" at bounding box center [55, 22] width 65 height 5
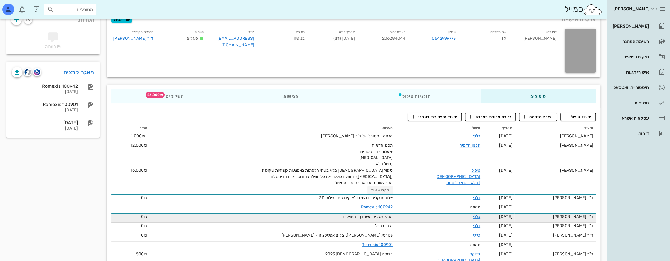
scroll to position [59, 0]
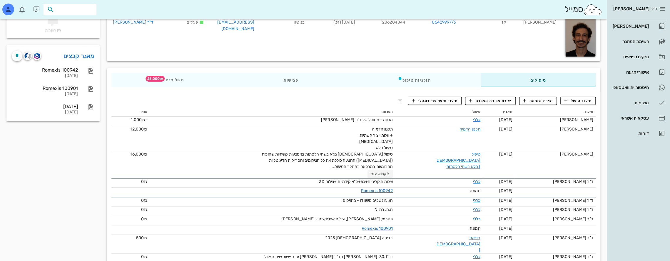
drag, startPoint x: 68, startPoint y: 11, endPoint x: 183, endPoint y: 14, distance: 114.5
click at [183, 14] on div "סמייל" at bounding box center [303, 9] width 607 height 19
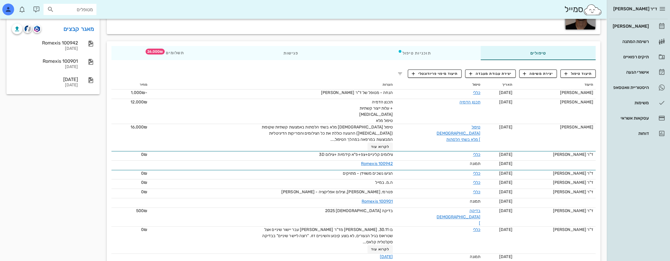
click at [70, 10] on input "מטופלים" at bounding box center [74, 10] width 38 height 8
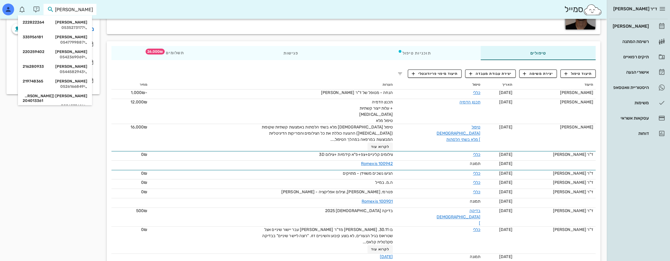
type input "[PERSON_NAME] ב"
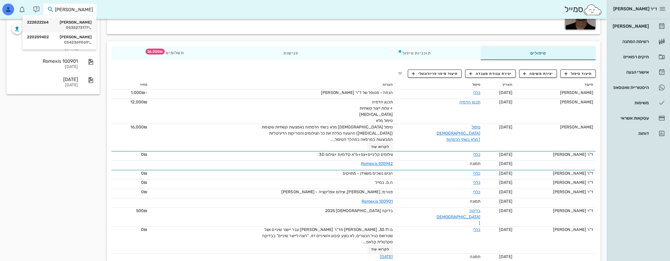
click at [72, 22] on div "[PERSON_NAME] 222822264" at bounding box center [59, 22] width 65 height 5
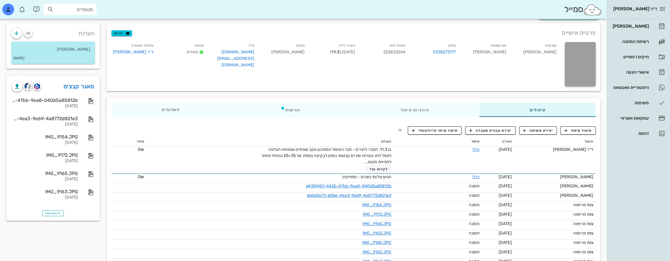
scroll to position [29, 0]
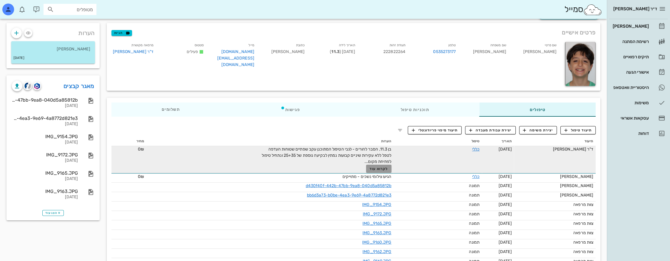
click at [372, 167] on span "לקרוא עוד" at bounding box center [379, 168] width 18 height 4
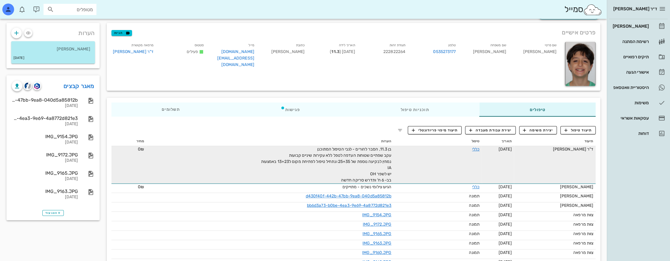
click at [88, 8] on input "מטופלים" at bounding box center [74, 10] width 38 height 8
type input "[PERSON_NAME]"
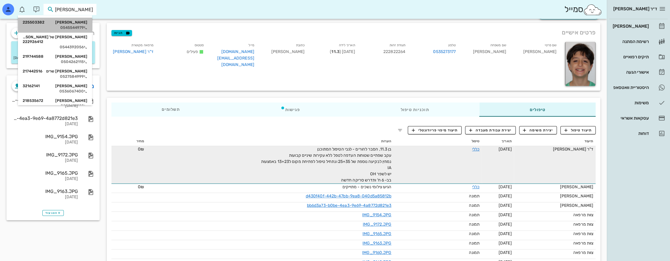
click at [84, 22] on div "[PERSON_NAME] 225503382" at bounding box center [55, 22] width 65 height 5
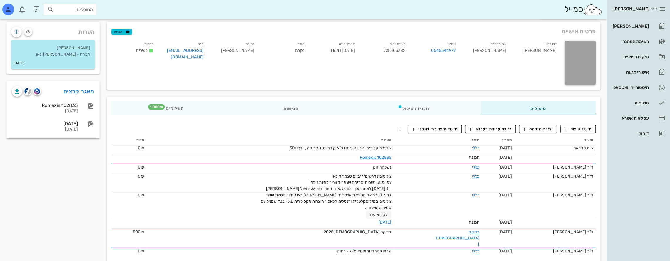
scroll to position [31, 0]
